Goal: Task Accomplishment & Management: Manage account settings

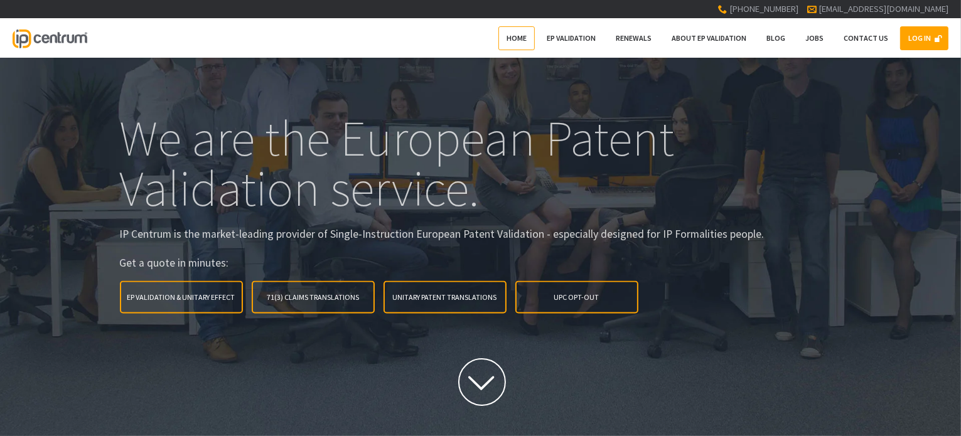
type input"] "[EMAIL_ADDRESS][DOMAIN_NAME]"
click at [918, 36] on link "LOG IN" at bounding box center [924, 38] width 48 height 24
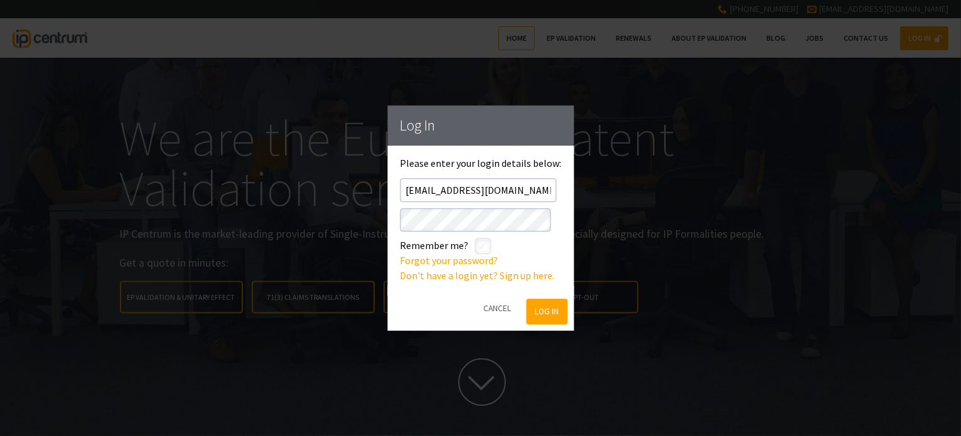
click at [545, 311] on button "Log In" at bounding box center [547, 312] width 41 height 26
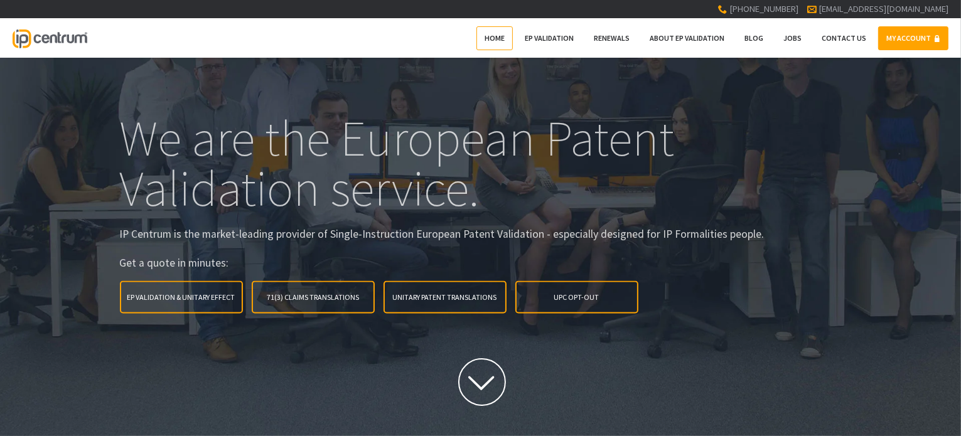
click at [903, 35] on link "MY ACCOUNT" at bounding box center [913, 38] width 70 height 24
